Goal: Task Accomplishment & Management: Manage account settings

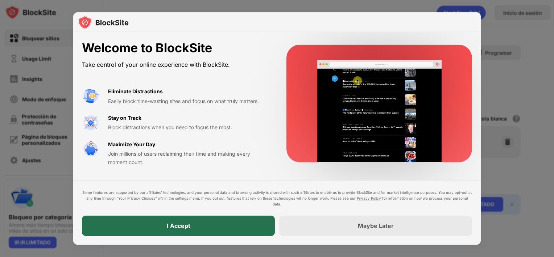
click at [232, 226] on div "I Accept" at bounding box center [178, 226] width 193 height 20
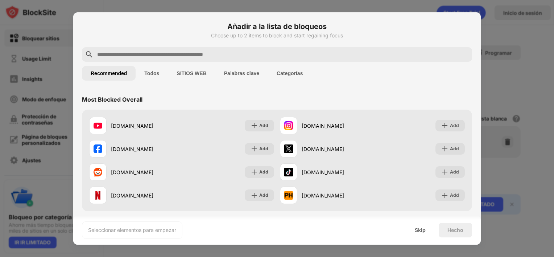
click at [275, 56] on input "text" at bounding box center [283, 54] width 373 height 9
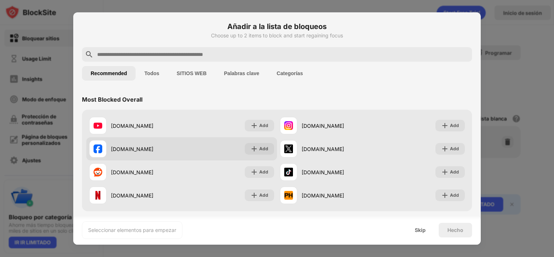
click at [155, 151] on div "[DOMAIN_NAME]" at bounding box center [146, 149] width 71 height 8
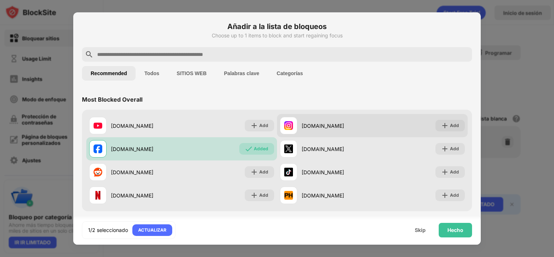
click at [328, 122] on div "[DOMAIN_NAME]" at bounding box center [337, 126] width 71 height 8
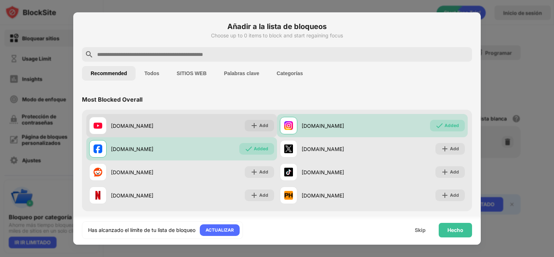
click at [141, 129] on div "[DOMAIN_NAME]" at bounding box center [146, 126] width 71 height 8
click at [129, 123] on div "[DOMAIN_NAME]" at bounding box center [146, 126] width 71 height 8
click at [253, 126] on img at bounding box center [254, 125] width 7 height 7
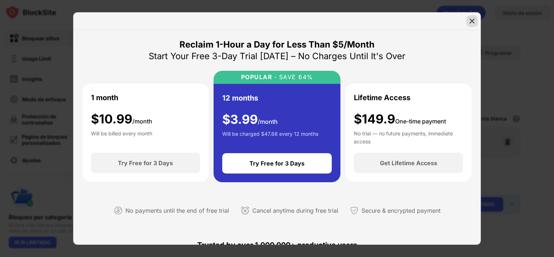
click at [470, 25] on div at bounding box center [473, 21] width 12 height 12
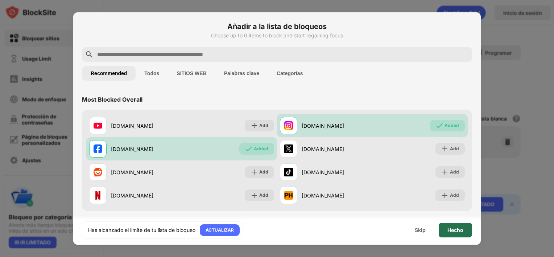
click at [452, 230] on div "Hecho" at bounding box center [456, 230] width 16 height 6
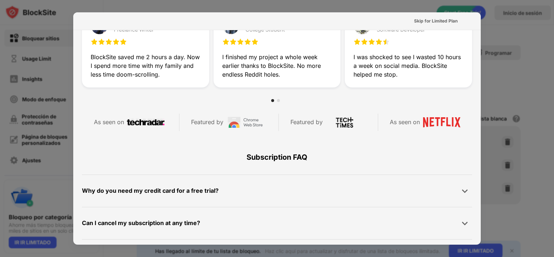
scroll to position [373, 0]
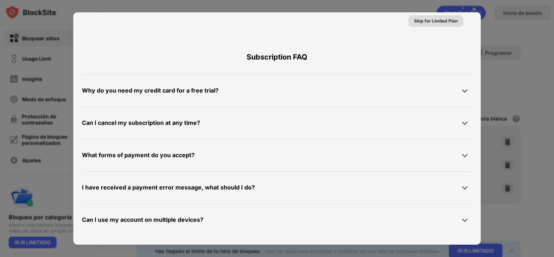
click at [423, 25] on div "Skip for Limited Plan" at bounding box center [436, 21] width 55 height 12
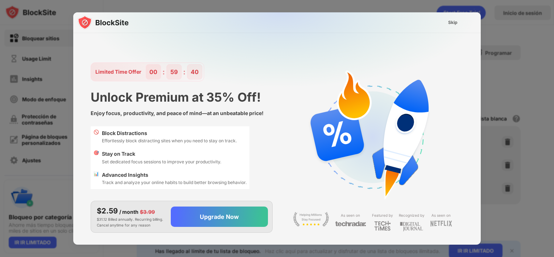
scroll to position [5, 0]
click at [451, 21] on div "Skip" at bounding box center [452, 22] width 9 height 7
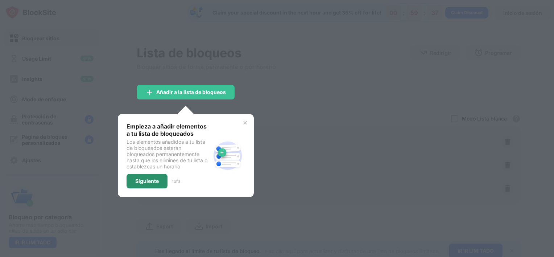
click at [149, 180] on div "Siguiente" at bounding box center [147, 181] width 24 height 6
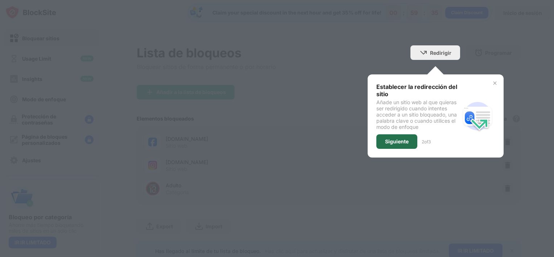
click at [385, 141] on div "Siguiente" at bounding box center [397, 142] width 24 height 6
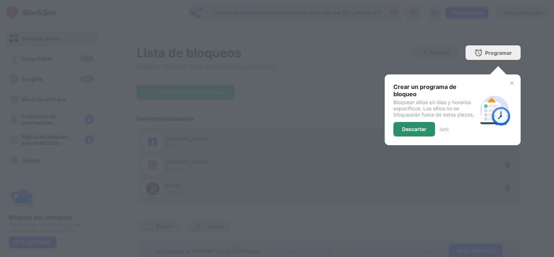
click at [402, 127] on div "Descartar" at bounding box center [414, 129] width 24 height 6
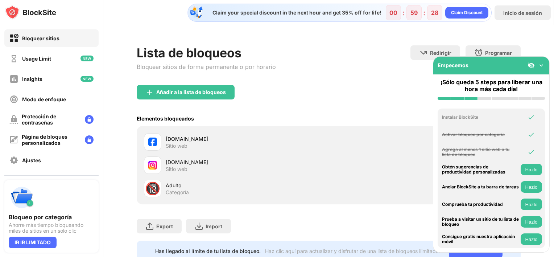
click at [542, 62] on img at bounding box center [541, 65] width 7 height 7
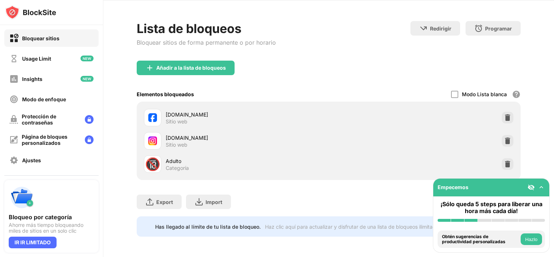
scroll to position [0, 0]
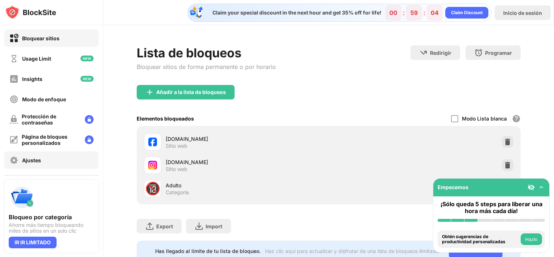
click at [28, 168] on div "Ajustes" at bounding box center [51, 159] width 94 height 17
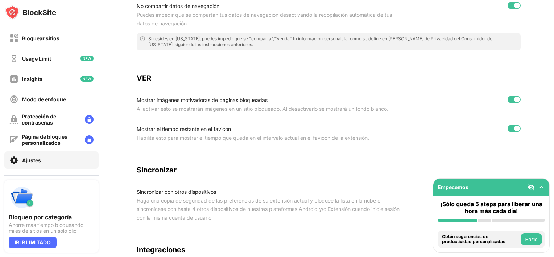
scroll to position [290, 0]
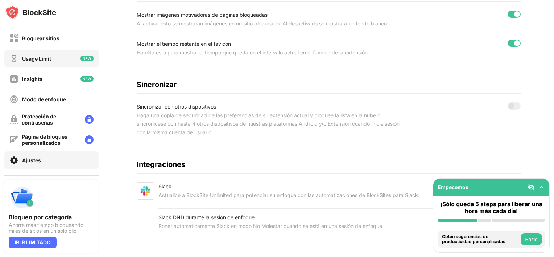
click at [40, 56] on div "Usage Limit" at bounding box center [36, 59] width 29 height 6
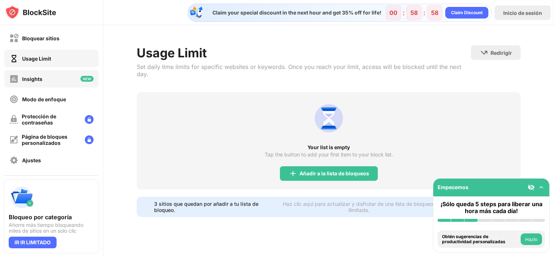
click at [39, 76] on div "Insights" at bounding box center [32, 79] width 20 height 6
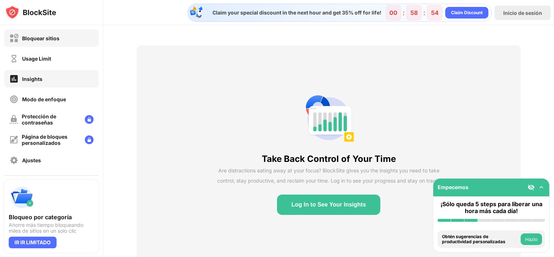
click at [47, 42] on div "Bloquear sitios" at bounding box center [51, 37] width 94 height 17
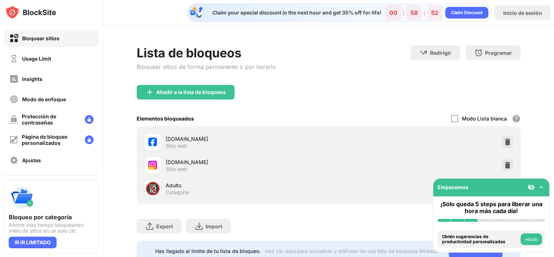
click at [152, 135] on div at bounding box center [152, 141] width 17 height 17
